Goal: Task Accomplishment & Management: Complete application form

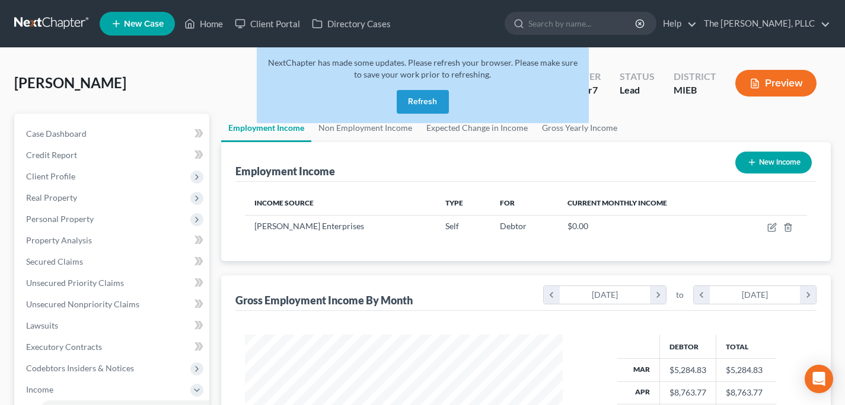
click at [71, 28] on link at bounding box center [52, 23] width 76 height 21
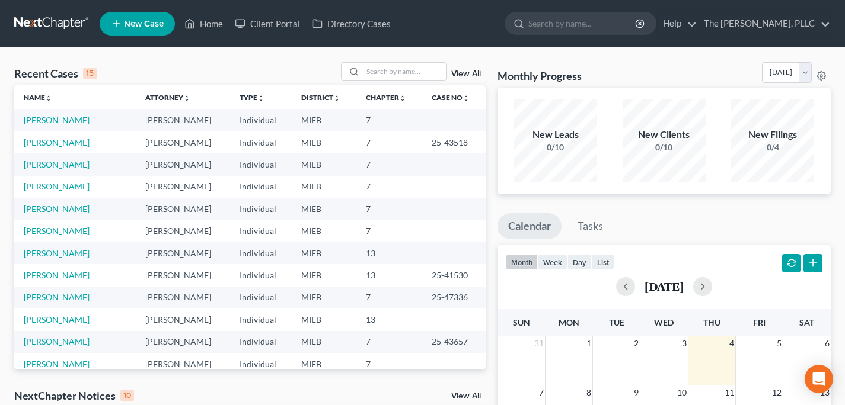
click at [59, 119] on link "[PERSON_NAME]" at bounding box center [57, 120] width 66 height 10
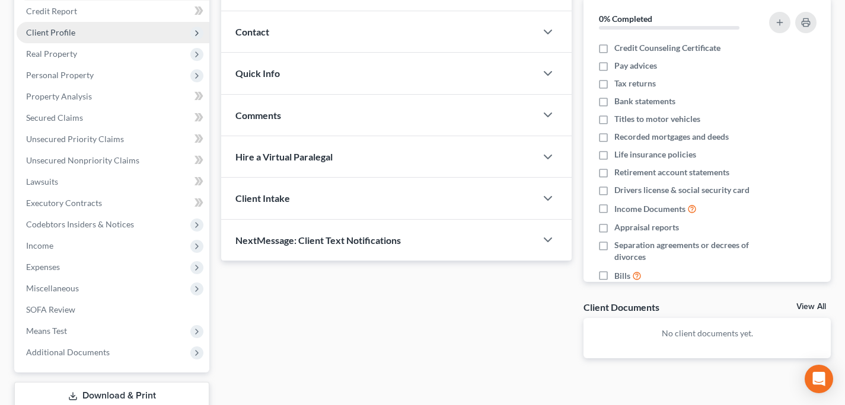
scroll to position [76, 0]
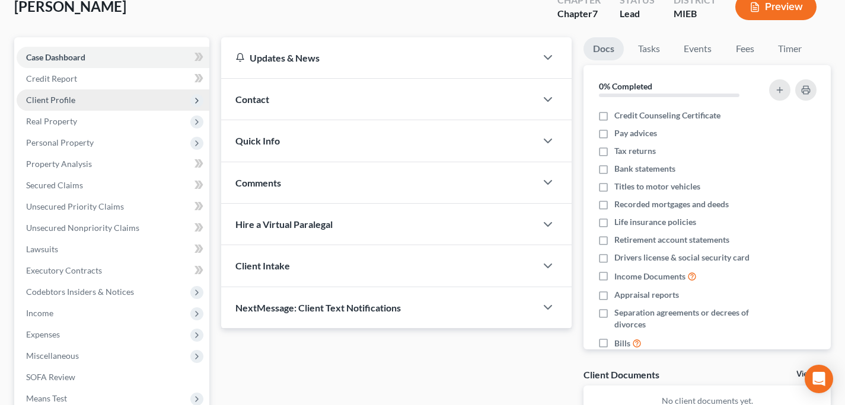
click at [67, 92] on span "Client Profile" at bounding box center [113, 100] width 193 height 21
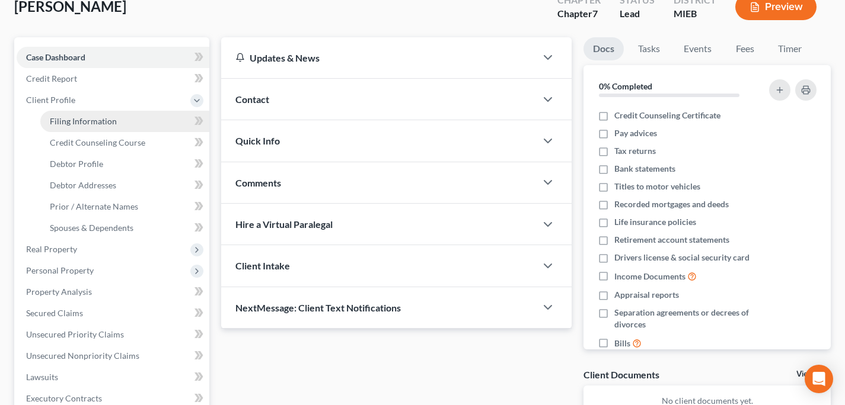
click at [78, 122] on span "Filing Information" at bounding box center [83, 121] width 67 height 10
select select "1"
select select "0"
select select "23"
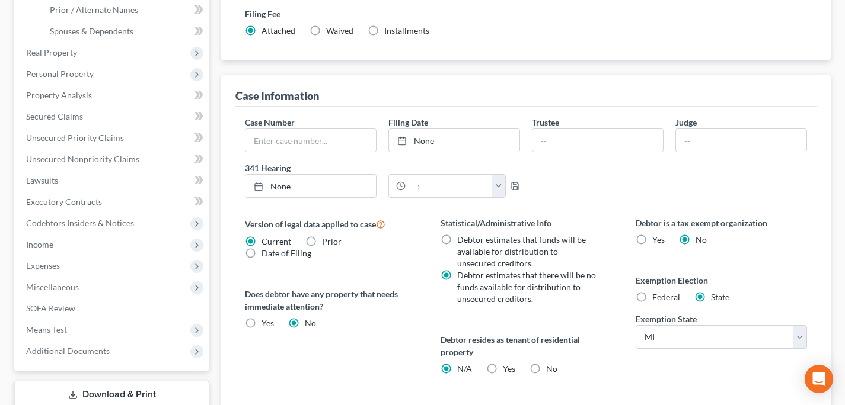
scroll to position [274, 0]
click at [631, 293] on div "Debtor is a tax exempt organization Yes No Exemption Election Federal State Exe…" at bounding box center [721, 344] width 195 height 256
click at [656, 300] on span "Federal" at bounding box center [666, 297] width 28 height 10
click at [657, 299] on input "Federal" at bounding box center [661, 295] width 8 height 8
radio input "true"
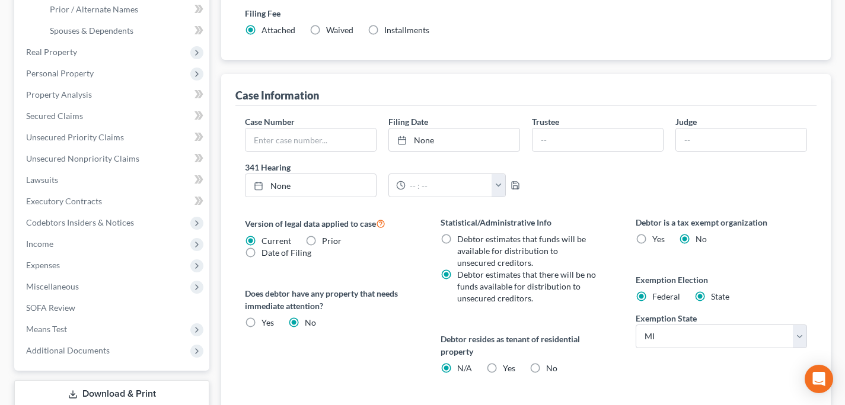
radio input "false"
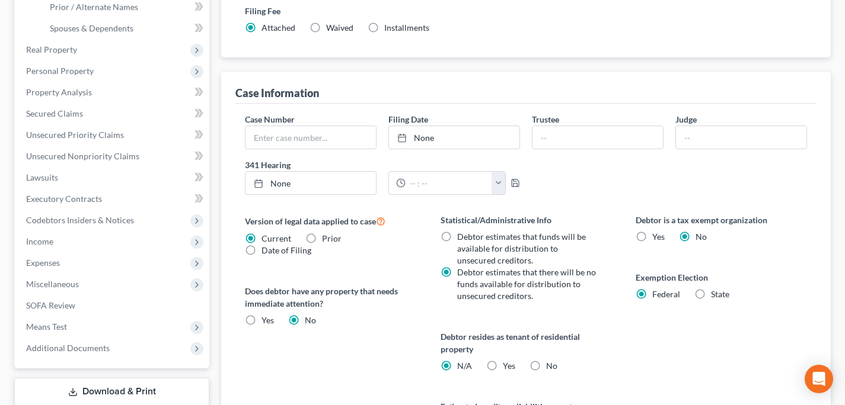
click at [509, 369] on span "Yes" at bounding box center [509, 366] width 12 height 10
click at [509, 368] on input "Yes Yes" at bounding box center [511, 364] width 8 height 8
radio input "true"
radio input "false"
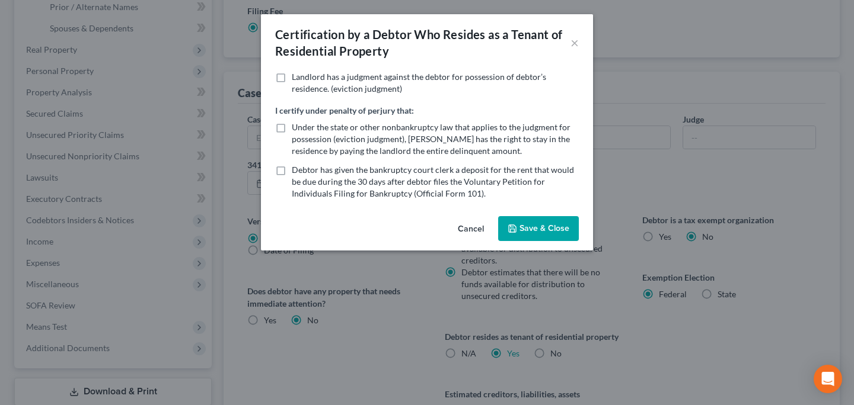
click at [523, 211] on div "Landlord has a judgment against the debtor for possession of debtor’s residence…" at bounding box center [427, 141] width 332 height 140
click at [525, 235] on button "Save & Close" at bounding box center [538, 228] width 81 height 25
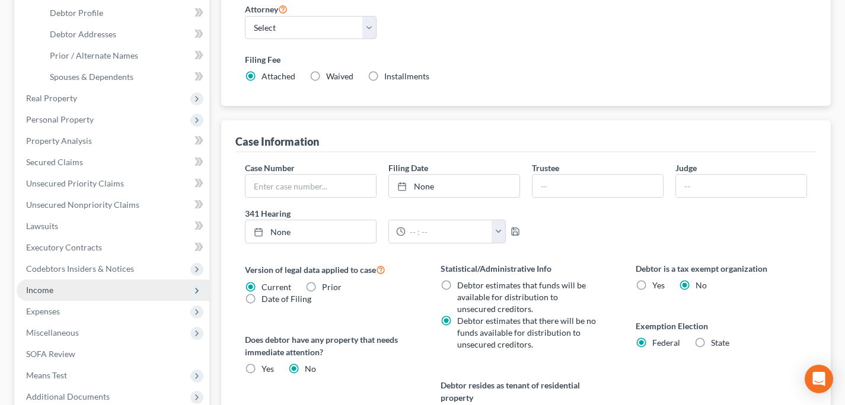
scroll to position [218, 0]
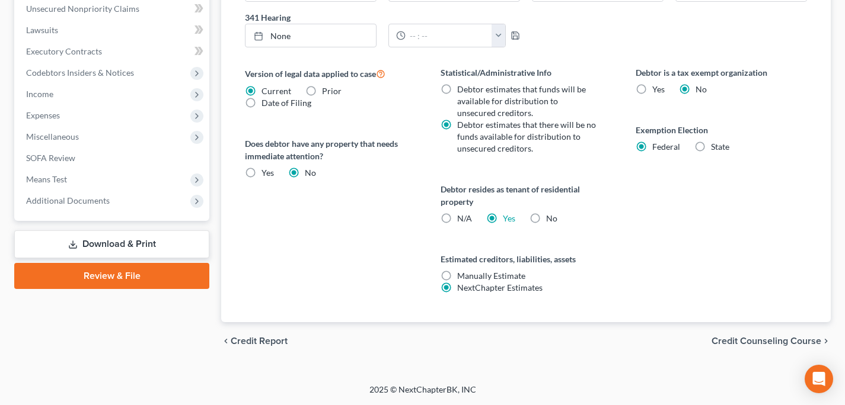
click at [761, 333] on div "chevron_left Credit Report Credit Counseling Course chevron_right" at bounding box center [525, 341] width 609 height 38
click at [761, 338] on span "Credit Counseling Course" at bounding box center [766, 341] width 110 height 9
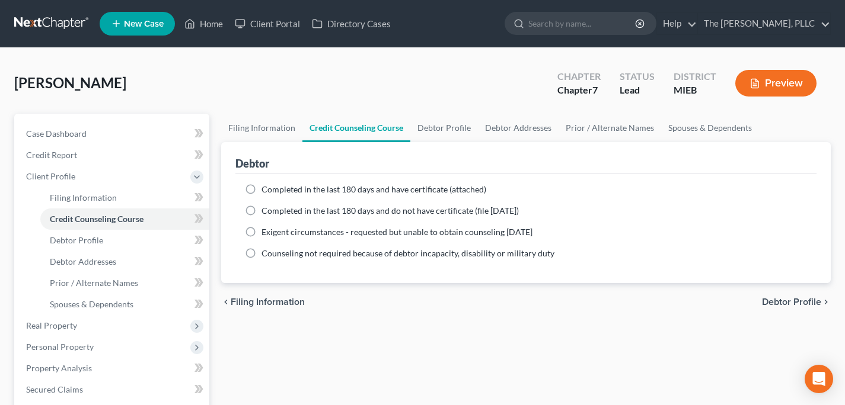
click at [822, 302] on icon "chevron_right" at bounding box center [825, 302] width 9 height 9
select select "0"
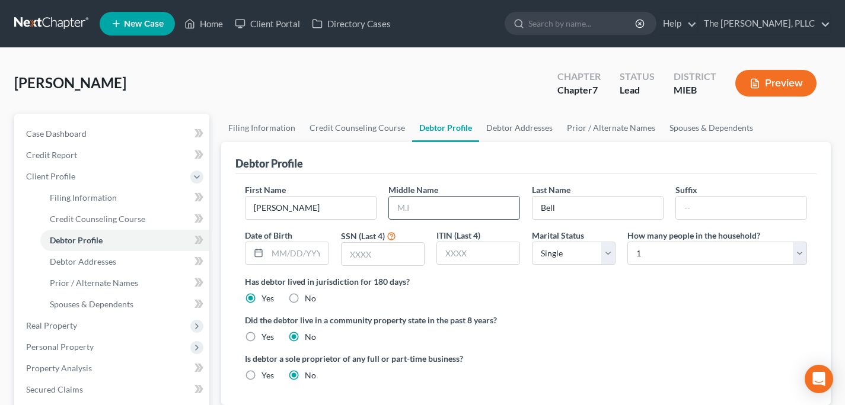
click at [413, 207] on input "text" at bounding box center [454, 208] width 130 height 23
type input "O"
click at [377, 254] on input "text" at bounding box center [382, 254] width 82 height 23
type input "6725"
click at [565, 332] on div "Did the debtor live in a community property state in the past 8 years? Yes No" at bounding box center [526, 328] width 562 height 29
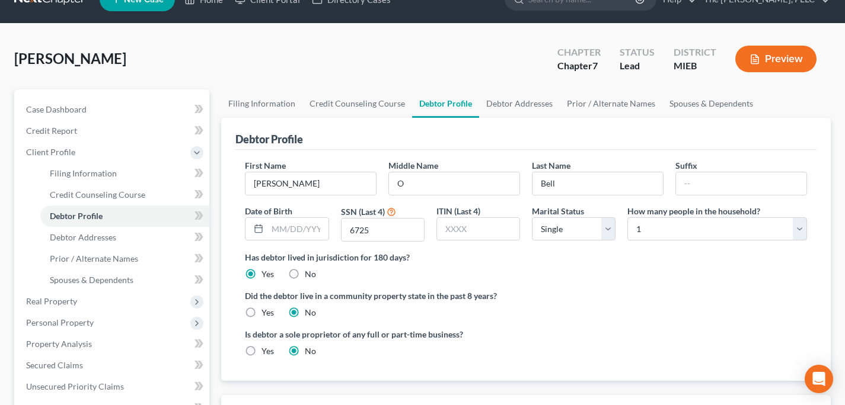
scroll to position [98, 0]
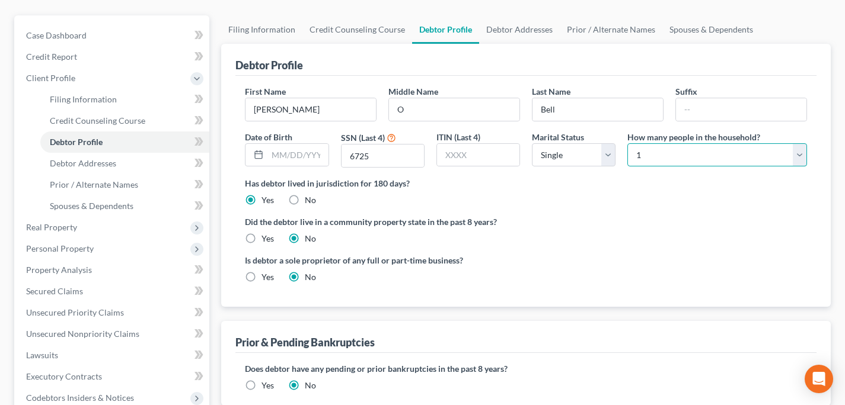
click at [650, 157] on select "Select 1 2 3 4 5 6 7 8 9 10 11 12 13 14 15 16 17 18 19 20" at bounding box center [717, 155] width 180 height 24
click at [733, 160] on select "Select 1 2 3 4 5 6 7 8 9 10 11 12 13 14 15 16 17 18 19 20" at bounding box center [717, 155] width 180 height 24
click at [627, 143] on select "Select 1 2 3 4 5 6 7 8 9 10 11 12 13 14 15 16 17 18 19 20" at bounding box center [717, 155] width 180 height 24
click at [701, 147] on select "Select 1 2 3 4 5 6 7 8 9 10 11 12 13 14 15 16 17 18 19 20" at bounding box center [717, 155] width 180 height 24
select select "1"
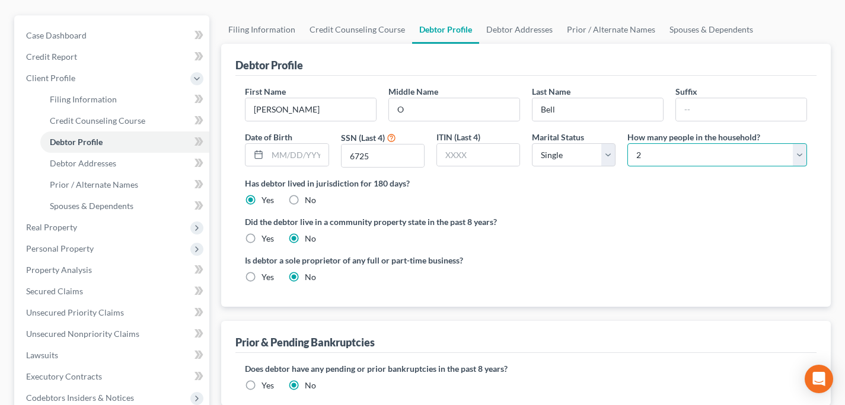
click at [627, 143] on select "Select 1 2 3 4 5 6 7 8 9 10 11 12 13 14 15 16 17 18 19 20" at bounding box center [717, 155] width 180 height 24
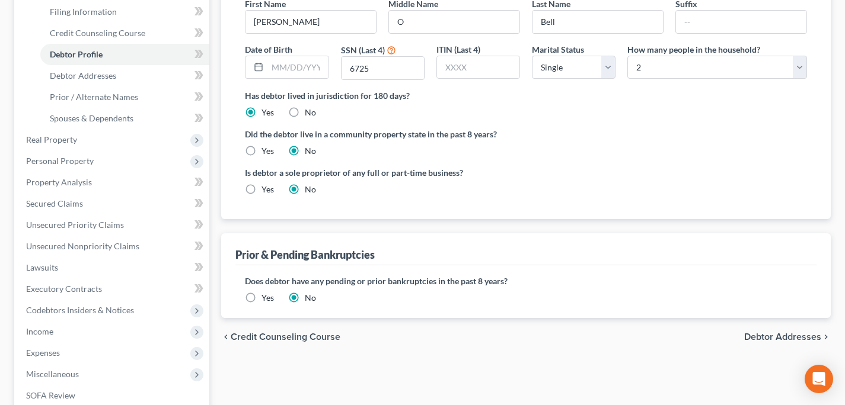
click at [773, 334] on span "Debtor Addresses" at bounding box center [782, 337] width 77 height 9
select select "0"
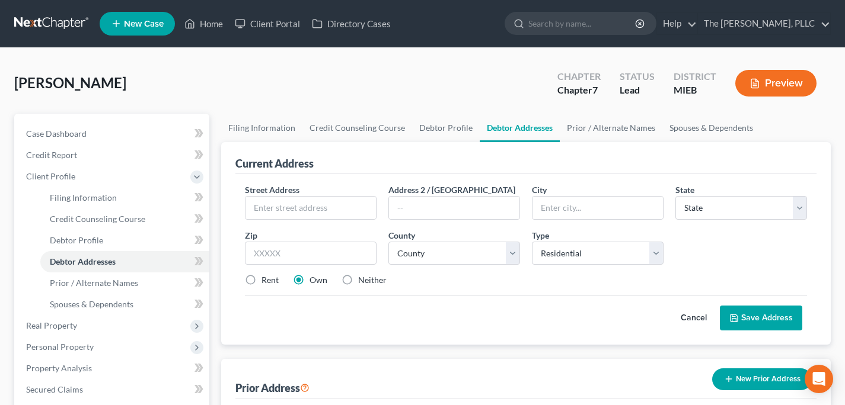
click at [323, 220] on div "Street Address * Address 2 / [GEOGRAPHIC_DATA] * State * State [US_STATE] AK AR…" at bounding box center [526, 240] width 574 height 113
click at [273, 220] on div "Street Address * Address 2 / [GEOGRAPHIC_DATA] * State * State [US_STATE] AK AR…" at bounding box center [526, 240] width 574 height 113
click at [274, 215] on input "text" at bounding box center [310, 208] width 130 height 23
drag, startPoint x: 350, startPoint y: 192, endPoint x: 346, endPoint y: 203, distance: 11.2
click at [349, 196] on div "Street Address *" at bounding box center [310, 202] width 143 height 36
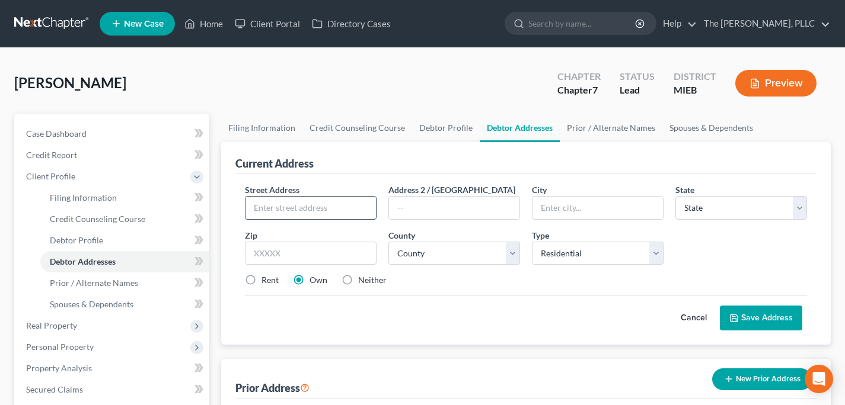
drag, startPoint x: 346, startPoint y: 203, endPoint x: 352, endPoint y: 197, distance: 8.0
click at [346, 202] on input "text" at bounding box center [310, 208] width 130 height 23
type input "[STREET_ADDRESS][PERSON_NAME]"
type input "[GEOGRAPHIC_DATA]"
select select "23"
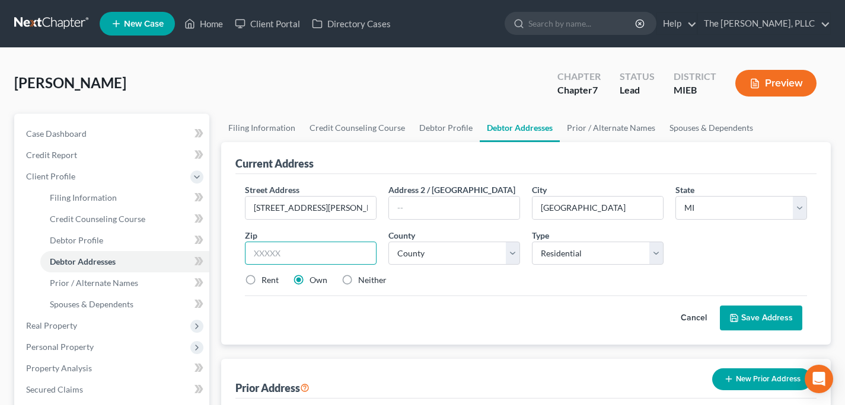
click at [285, 253] on input "text" at bounding box center [311, 254] width 132 height 24
type input "48071"
click at [455, 259] on select "[GEOGRAPHIC_DATA] [GEOGRAPHIC_DATA] [GEOGRAPHIC_DATA] [GEOGRAPHIC_DATA] [GEOGRA…" at bounding box center [454, 254] width 132 height 24
select select "49"
click at [388, 242] on select "[GEOGRAPHIC_DATA] [GEOGRAPHIC_DATA] [GEOGRAPHIC_DATA] [GEOGRAPHIC_DATA] [GEOGRA…" at bounding box center [454, 254] width 132 height 24
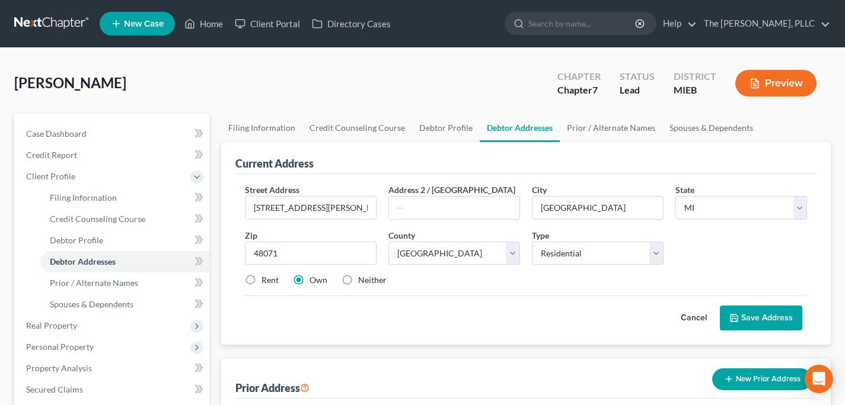
click at [278, 282] on label "Rent" at bounding box center [269, 280] width 17 height 12
click at [274, 282] on input "Rent" at bounding box center [270, 278] width 8 height 8
radio input "true"
click at [735, 324] on button "Save Address" at bounding box center [761, 318] width 82 height 25
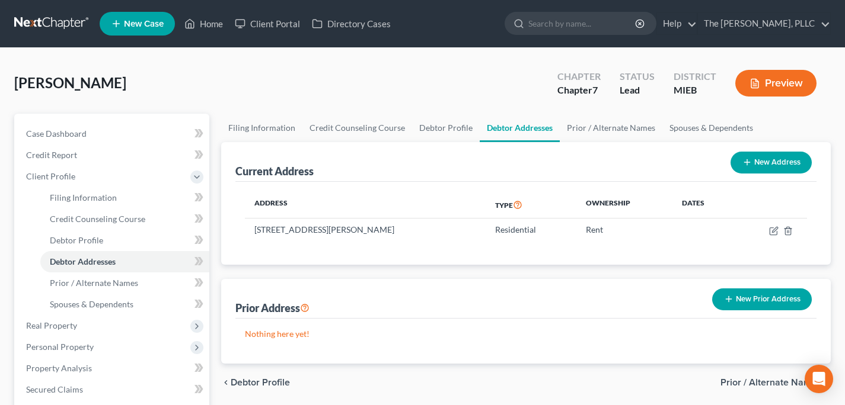
click at [753, 383] on span "Prior / Alternate Names" at bounding box center [770, 382] width 101 height 9
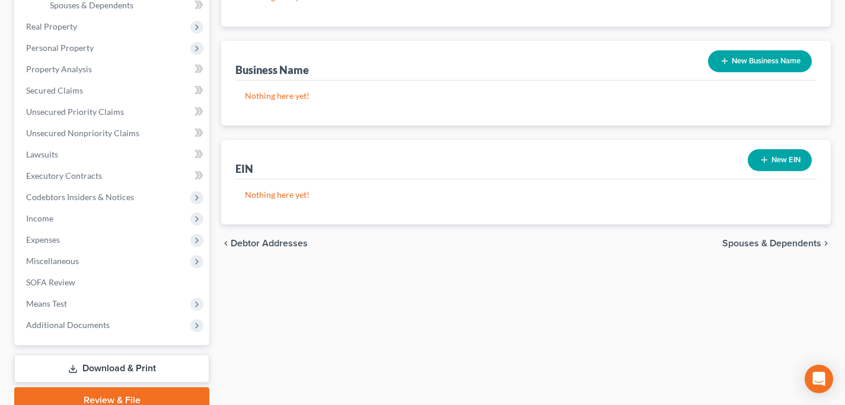
click at [764, 241] on span "Spouses & Dependents" at bounding box center [771, 243] width 99 height 9
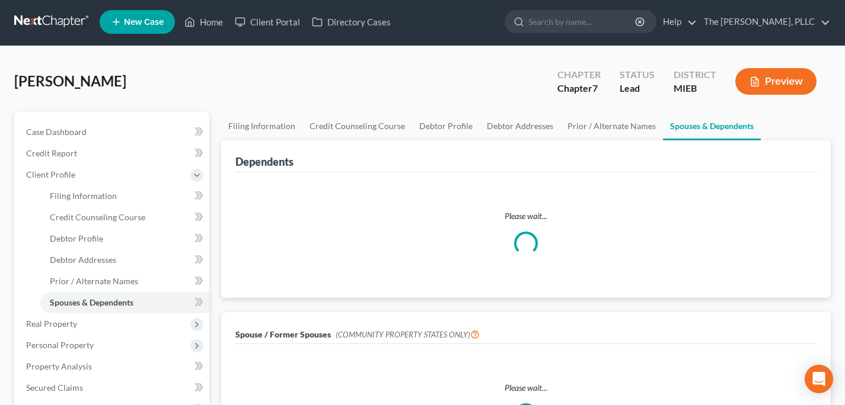
scroll to position [2, 0]
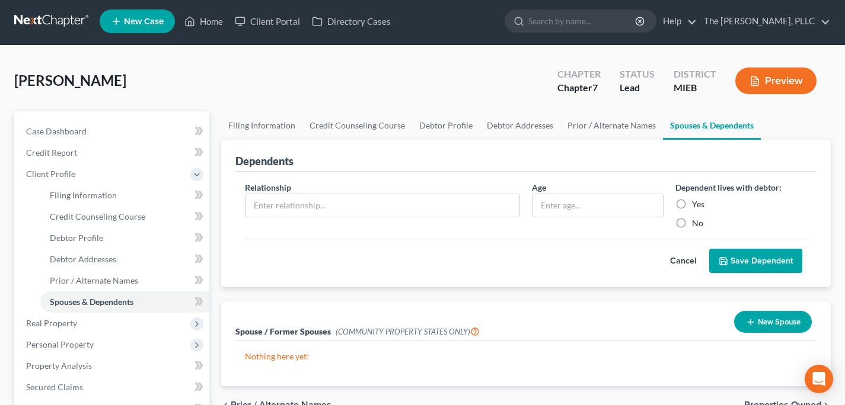
click at [745, 186] on label "Dependent lives with debtor:" at bounding box center [728, 187] width 106 height 12
click at [692, 206] on label "Yes" at bounding box center [698, 205] width 12 height 12
click at [697, 206] on input "Yes" at bounding box center [701, 203] width 8 height 8
radio input "true"
click at [462, 213] on input "text" at bounding box center [382, 205] width 274 height 23
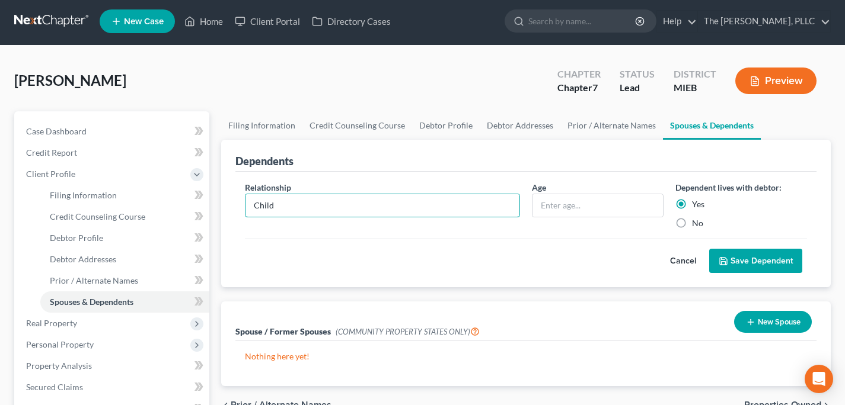
type input "Child"
click at [757, 258] on button "Save Dependent" at bounding box center [755, 261] width 93 height 25
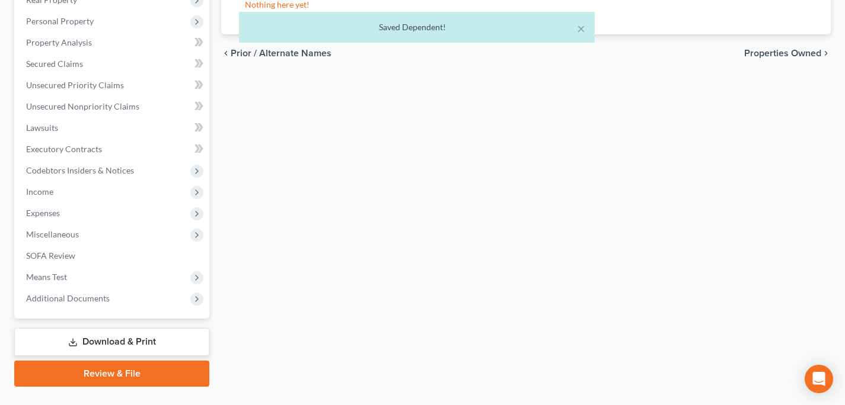
click at [776, 58] on span "Properties Owned" at bounding box center [782, 53] width 77 height 9
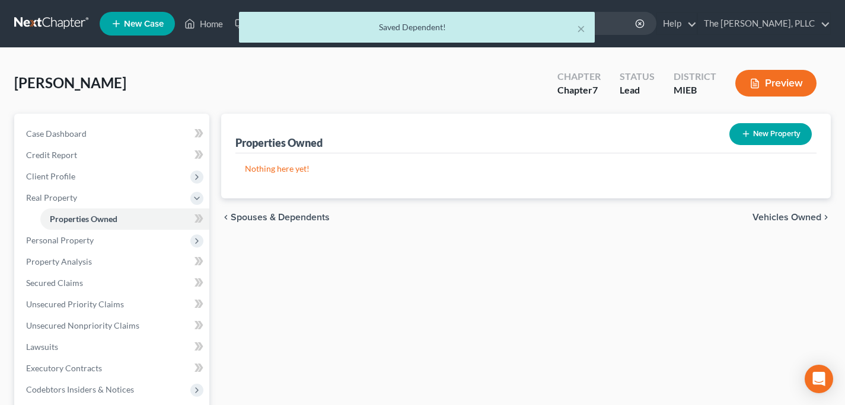
click at [774, 221] on span "Vehicles Owned" at bounding box center [786, 217] width 69 height 9
